Goal: Task Accomplishment & Management: Manage account settings

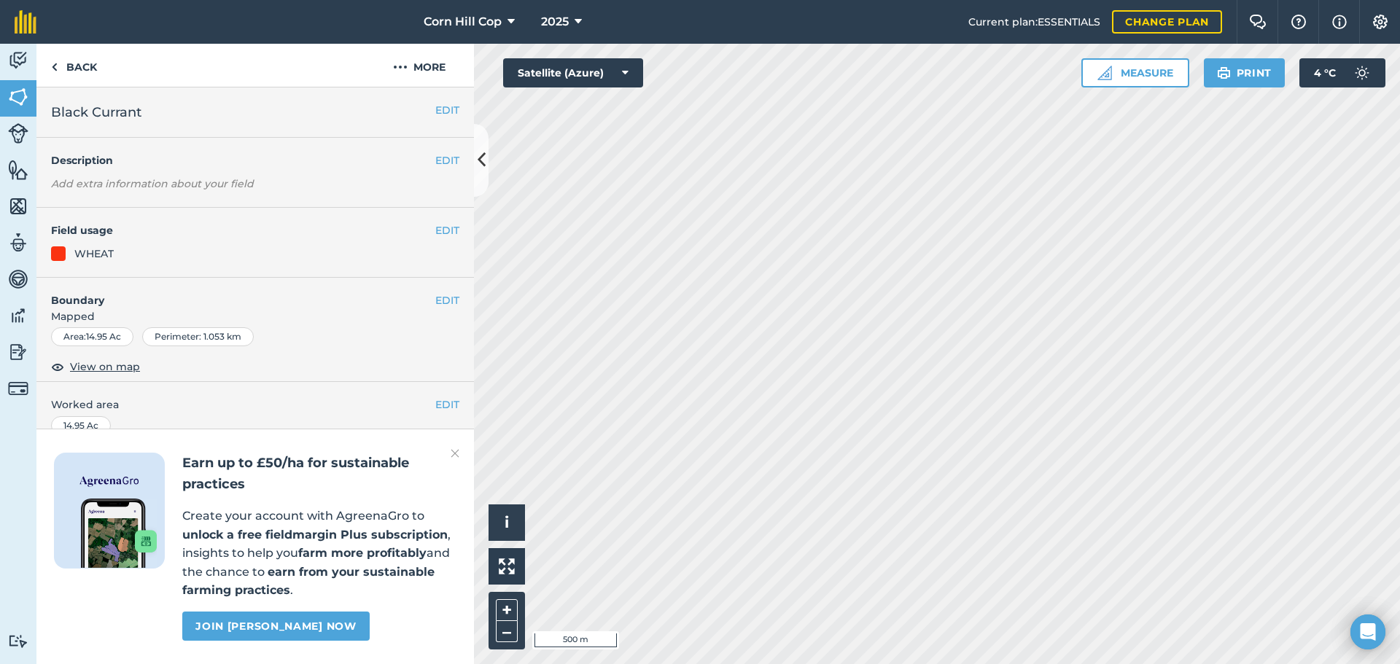
click at [225, 191] on div "EDIT Description Add extra information about your field" at bounding box center [254, 173] width 437 height 70
click at [437, 158] on button "EDIT" at bounding box center [447, 160] width 24 height 16
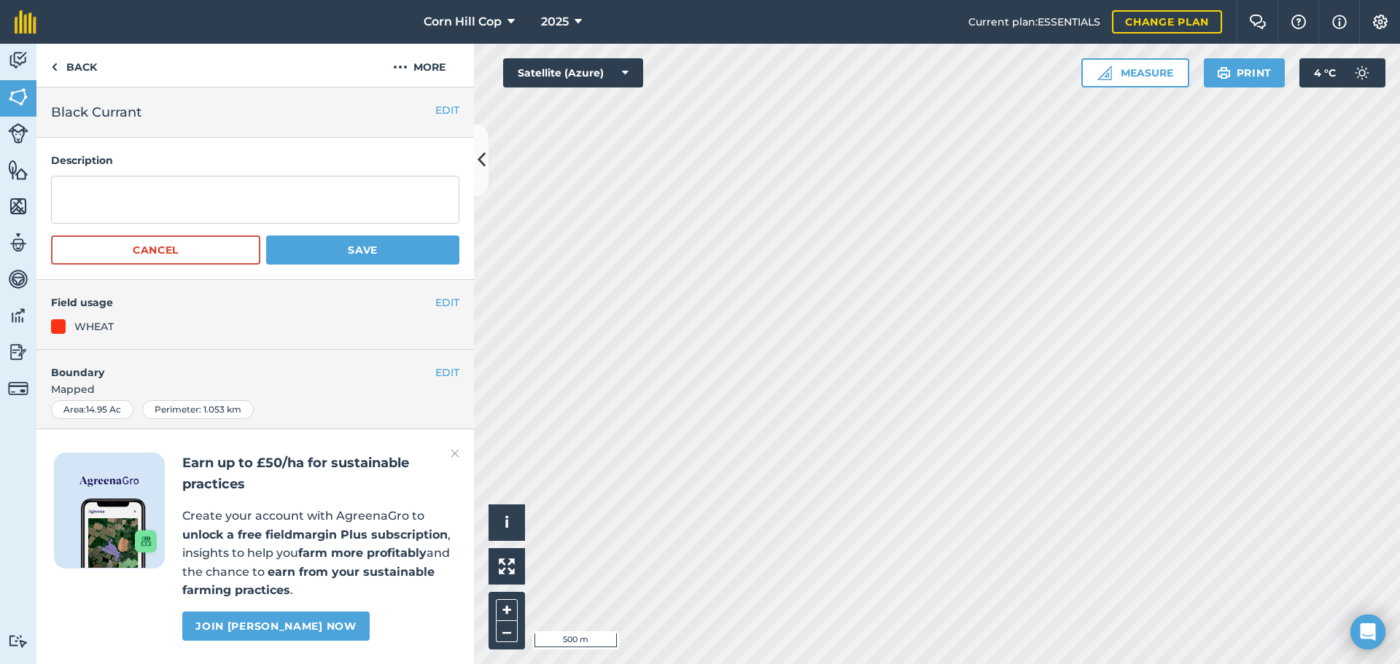
click at [437, 158] on h4 "Description" at bounding box center [255, 160] width 408 height 16
click at [78, 69] on link "Back" at bounding box center [73, 65] width 75 height 43
